Goal: Task Accomplishment & Management: Manage account settings

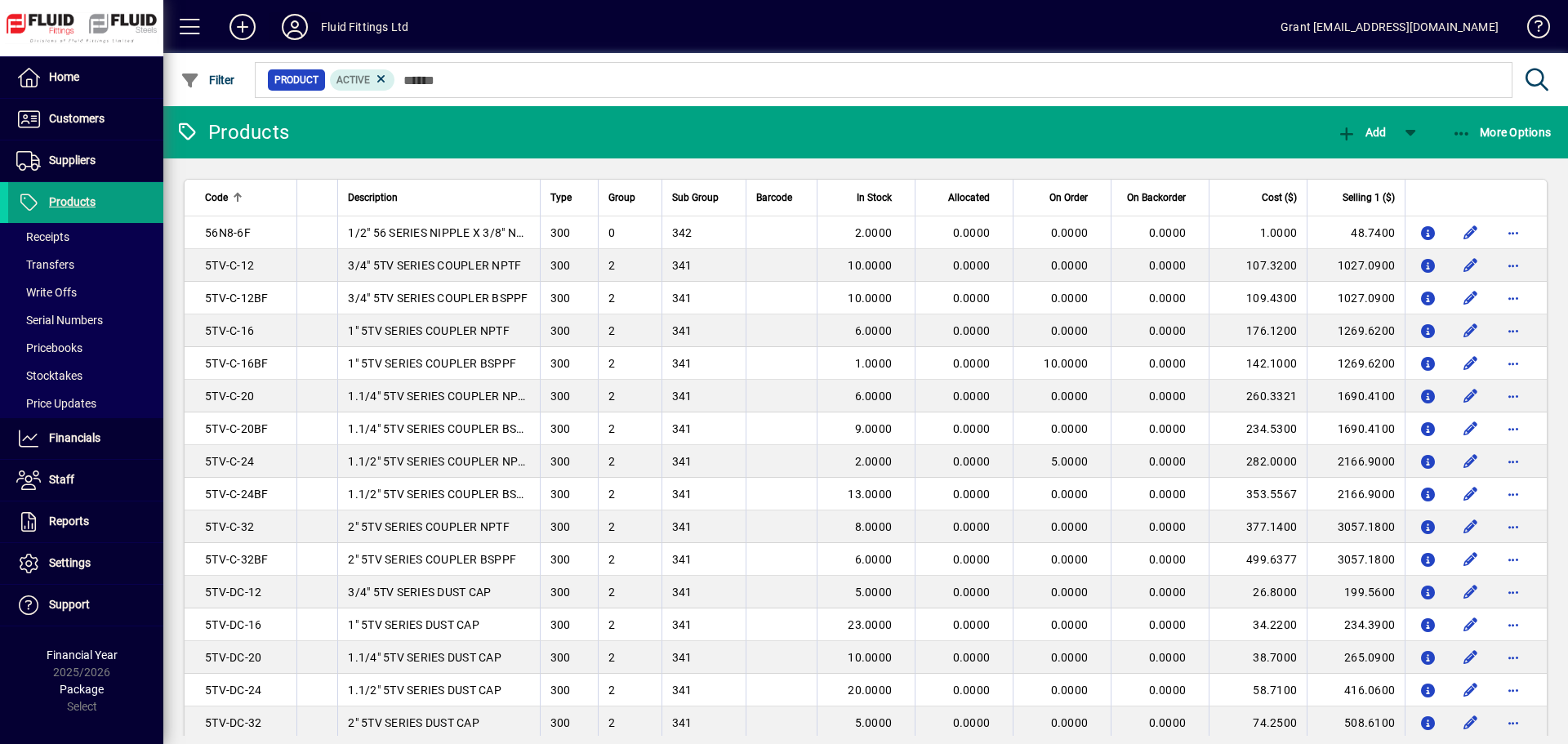
click at [294, 33] on icon at bounding box center [295, 27] width 33 height 26
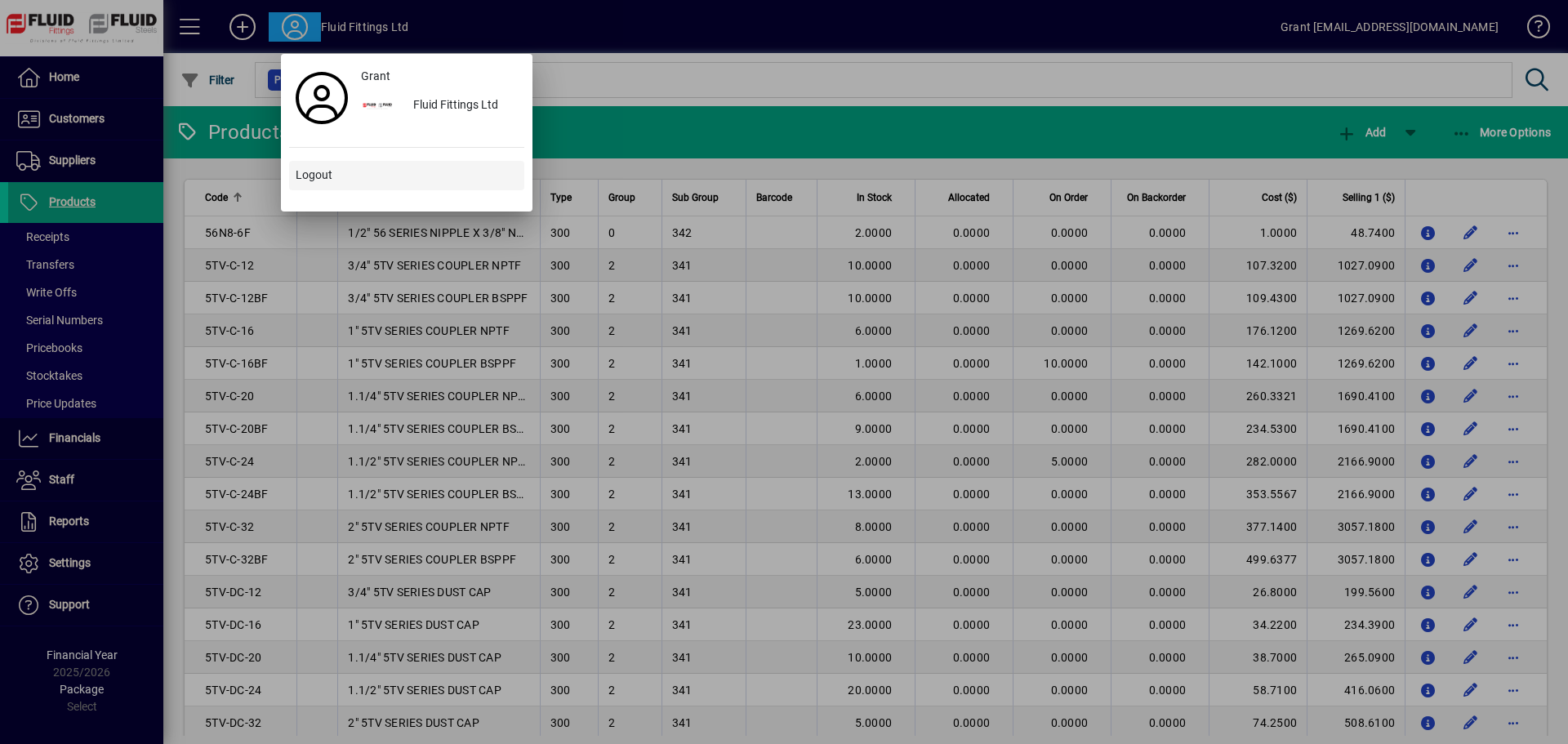
click at [306, 171] on span "Logout" at bounding box center [314, 175] width 37 height 17
